Goal: Task Accomplishment & Management: Manage account settings

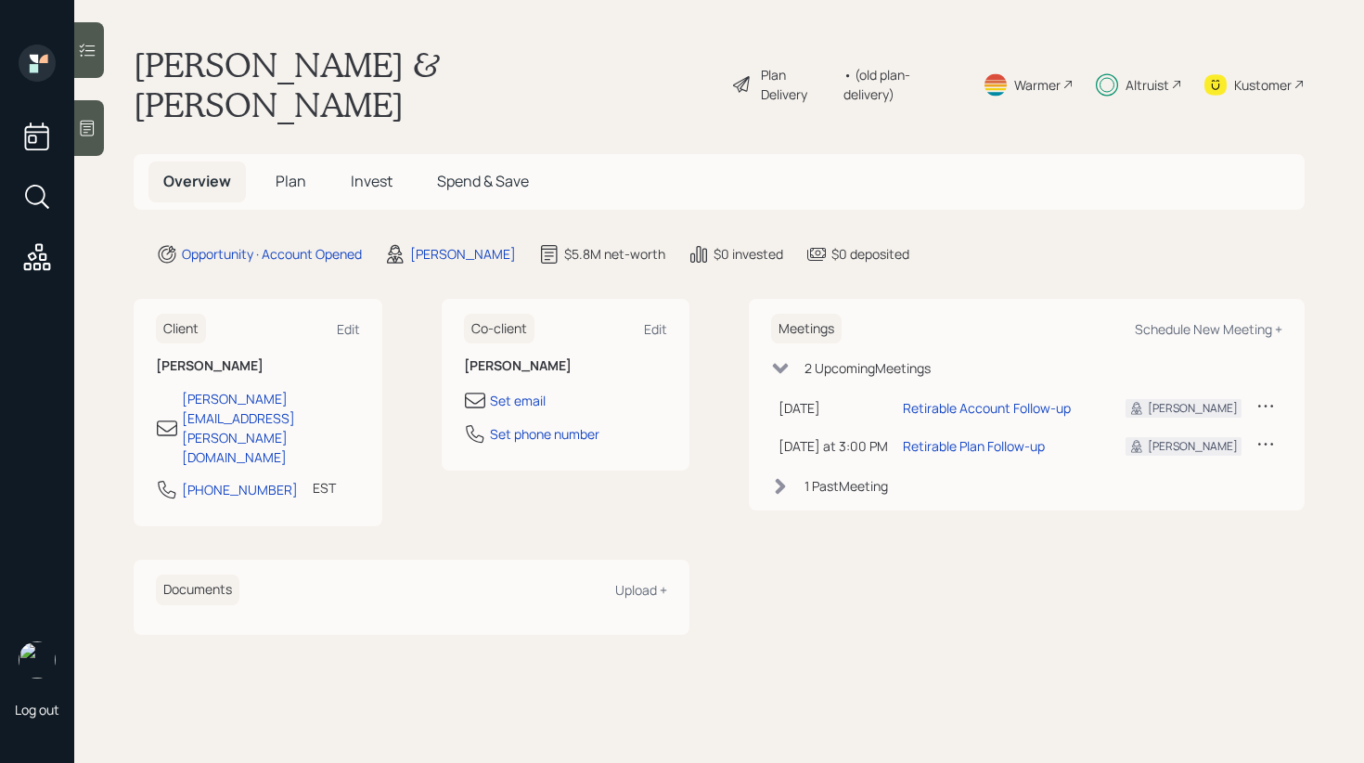
click at [362, 171] on span "Invest" at bounding box center [372, 181] width 42 height 20
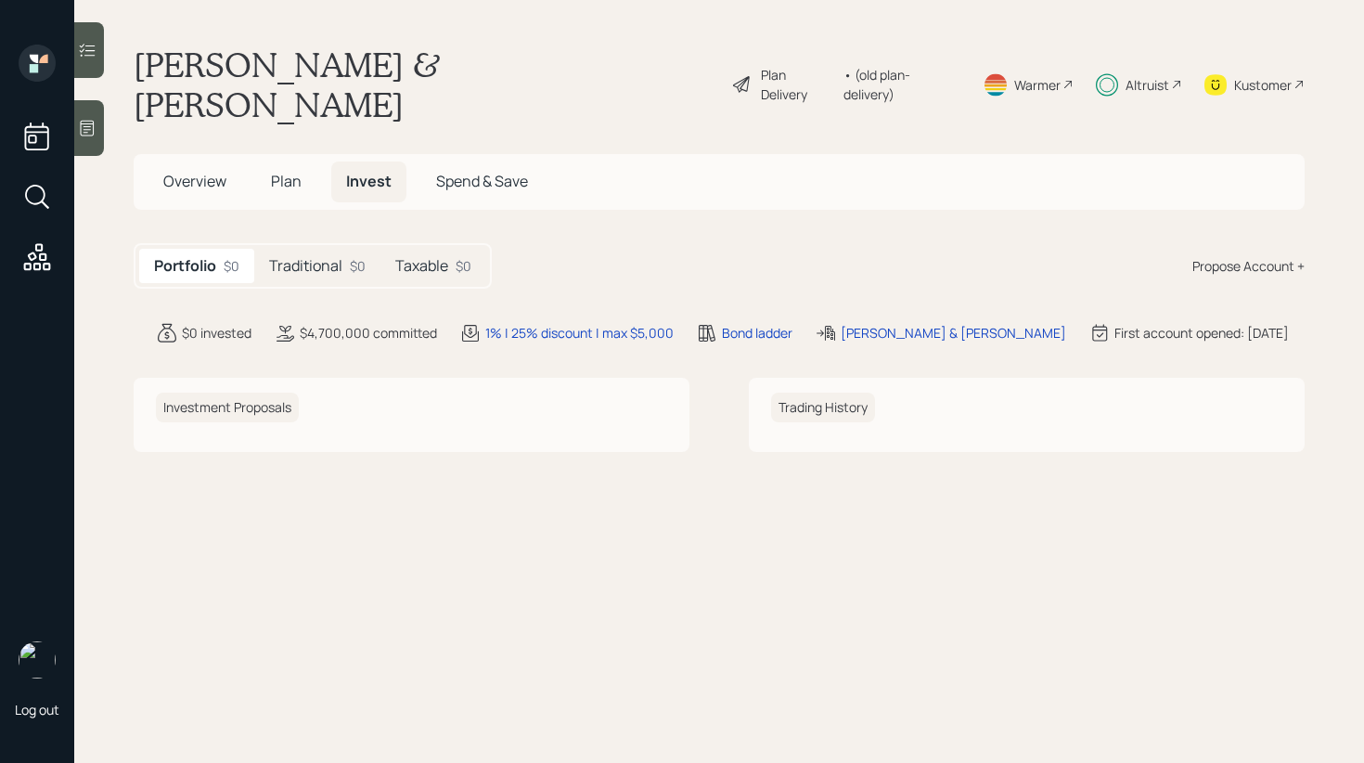
click at [315, 249] on div "Traditional $0" at bounding box center [317, 266] width 126 height 34
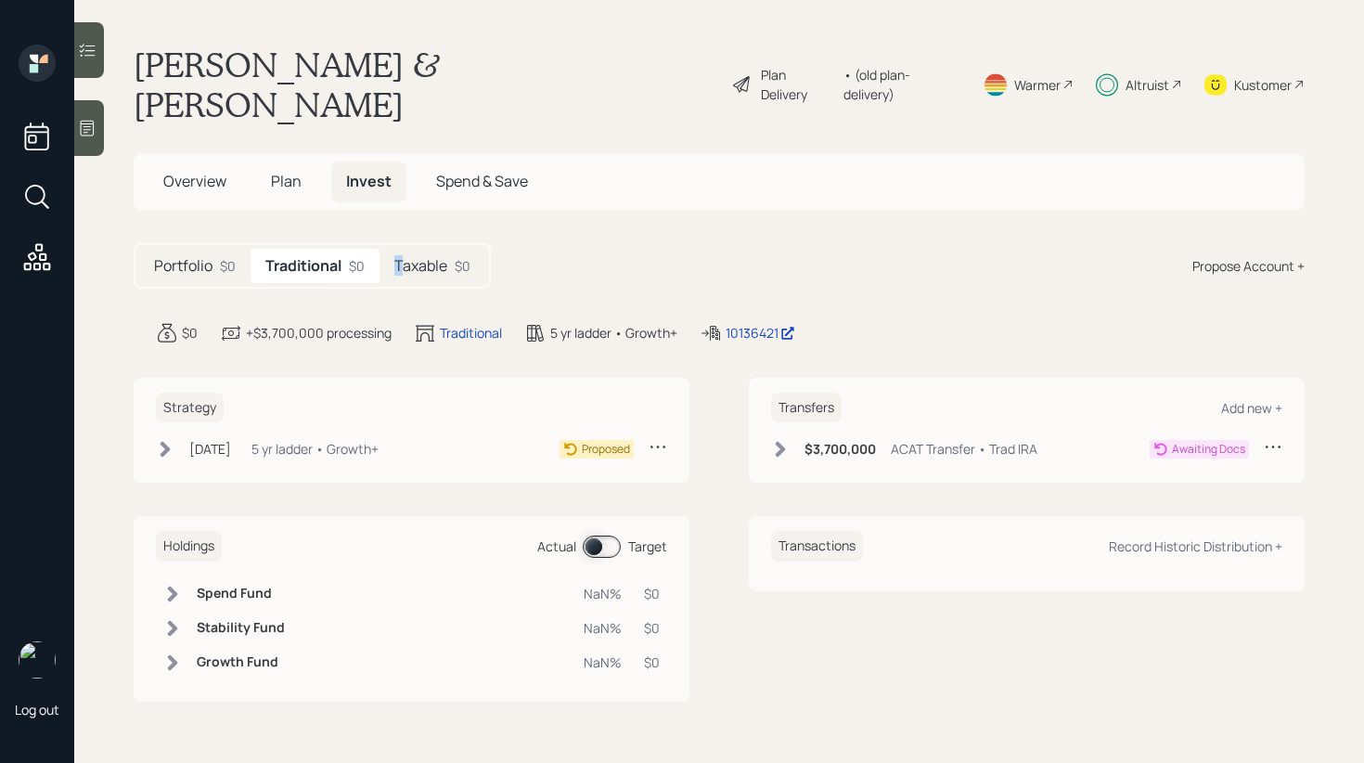
click at [400, 257] on h5 "Taxable" at bounding box center [420, 266] width 53 height 18
click at [305, 249] on div "Traditional $0" at bounding box center [314, 266] width 126 height 34
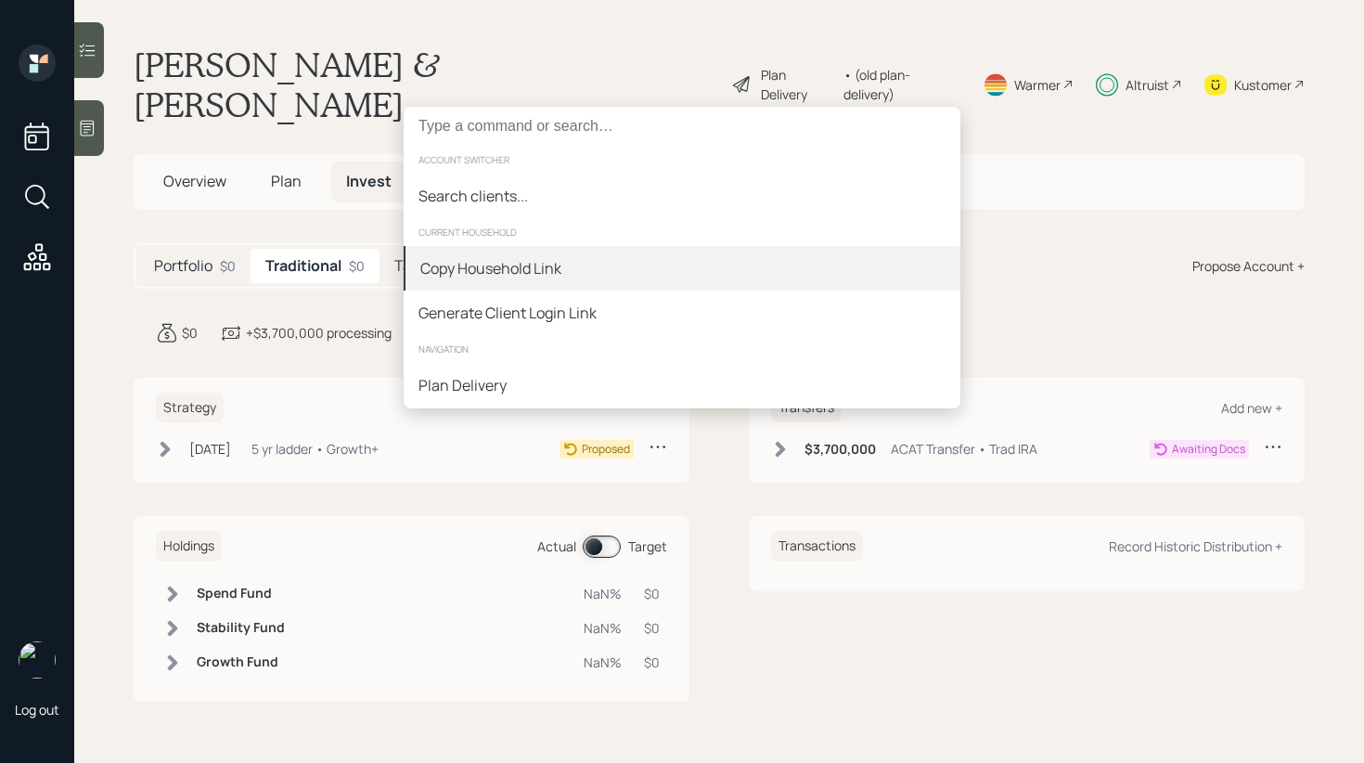
click at [557, 276] on div "Copy Household Link" at bounding box center [490, 268] width 141 height 22
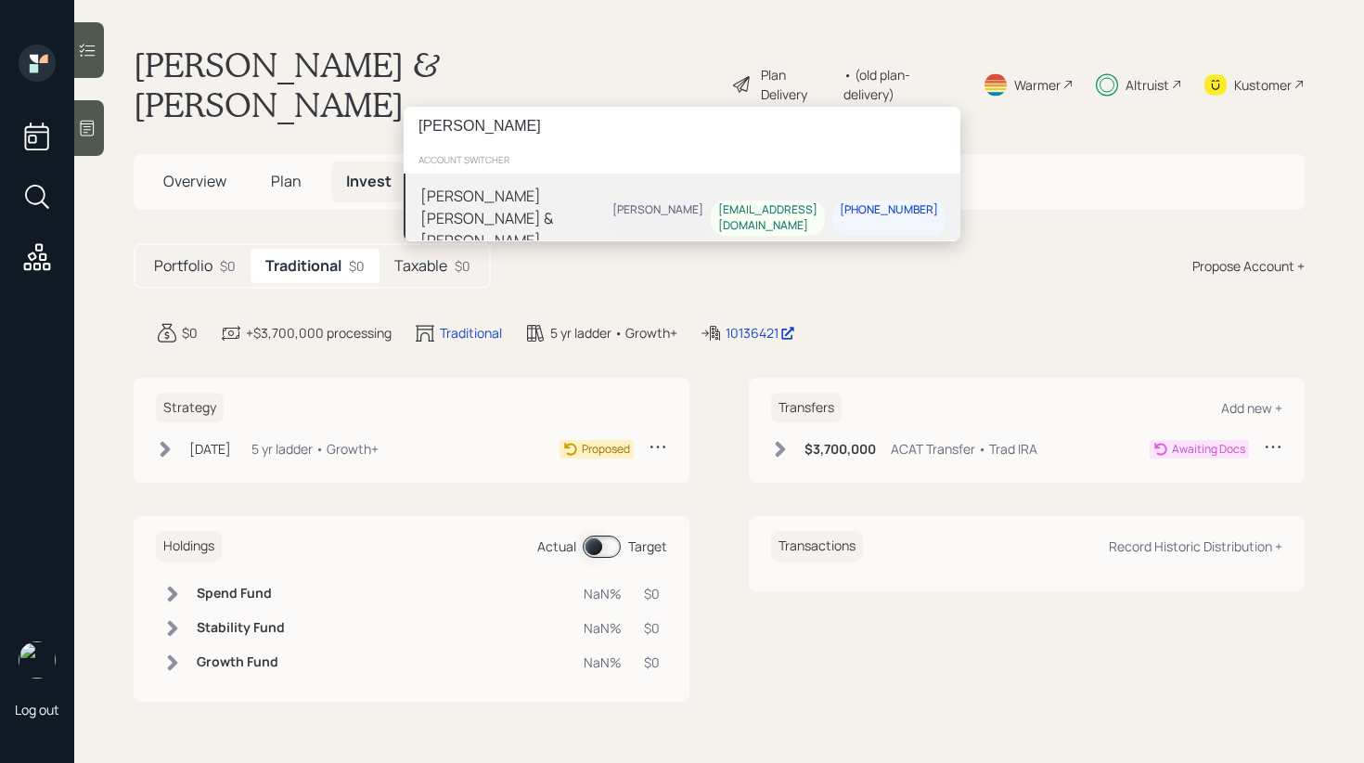
type input "vamshi"
click at [524, 206] on div "[PERSON_NAME] [PERSON_NAME] & [PERSON_NAME]" at bounding box center [512, 218] width 185 height 67
